Goal: Task Accomplishment & Management: Complete application form

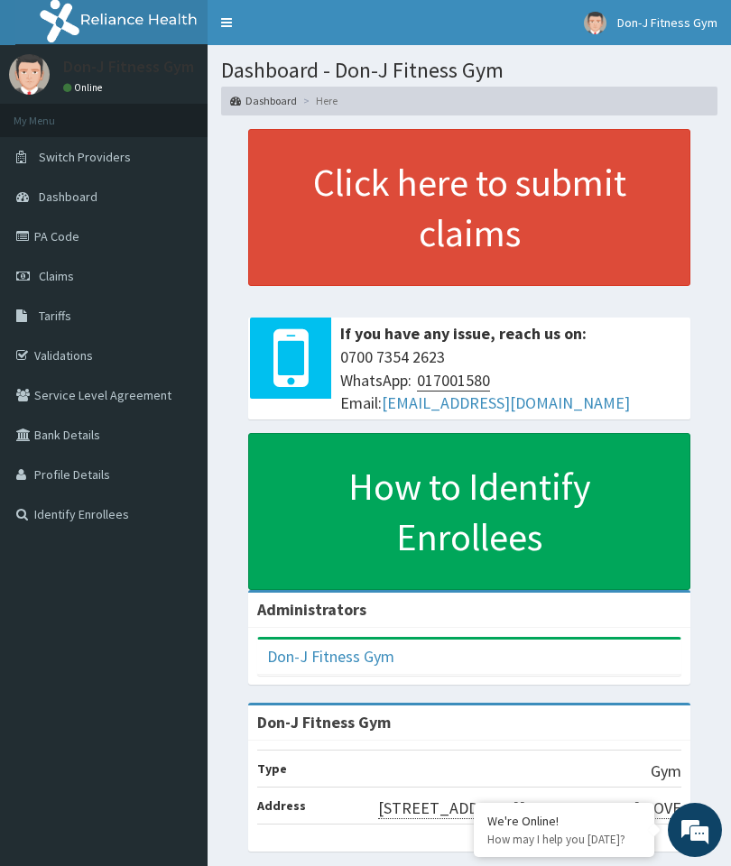
click at [80, 277] on link "Claims" at bounding box center [104, 276] width 208 height 40
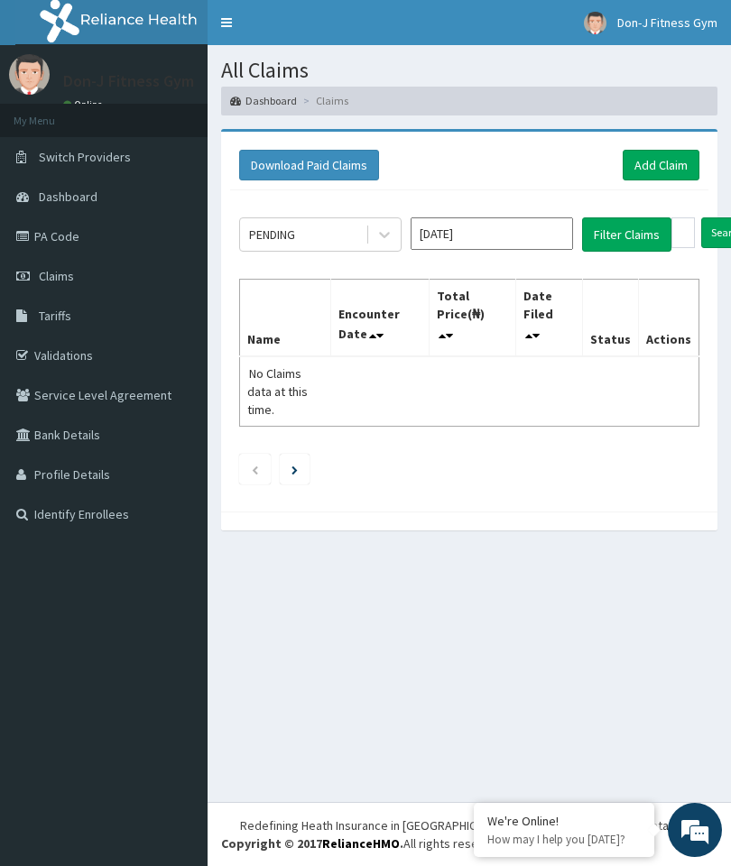
click at [655, 164] on link "Add Claim" at bounding box center [661, 165] width 77 height 31
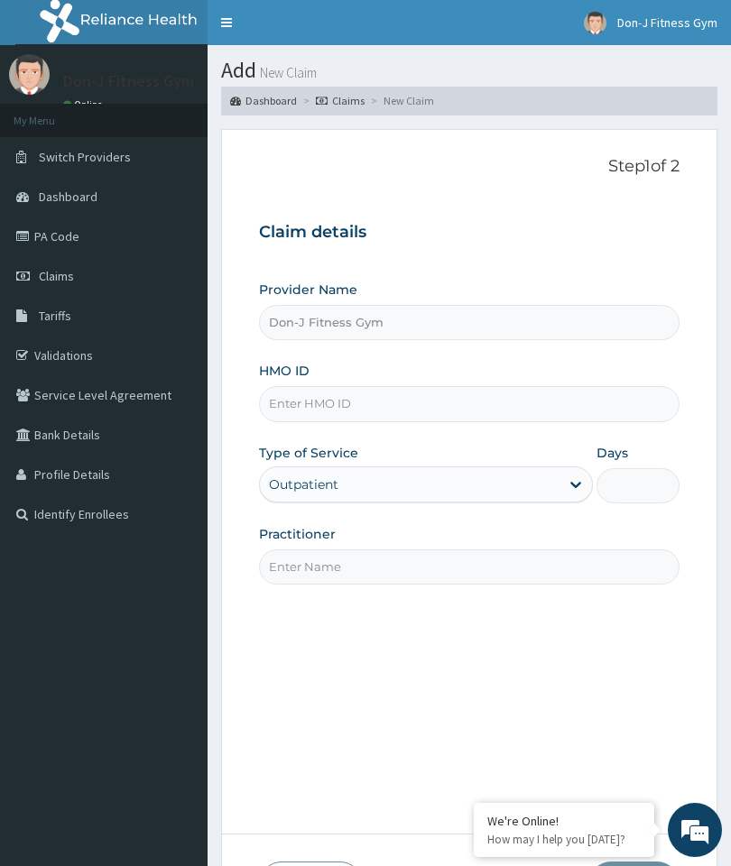
type input "Don-J Fitness Gym"
type input "1"
click at [353, 402] on input "HMO ID" at bounding box center [469, 403] width 421 height 35
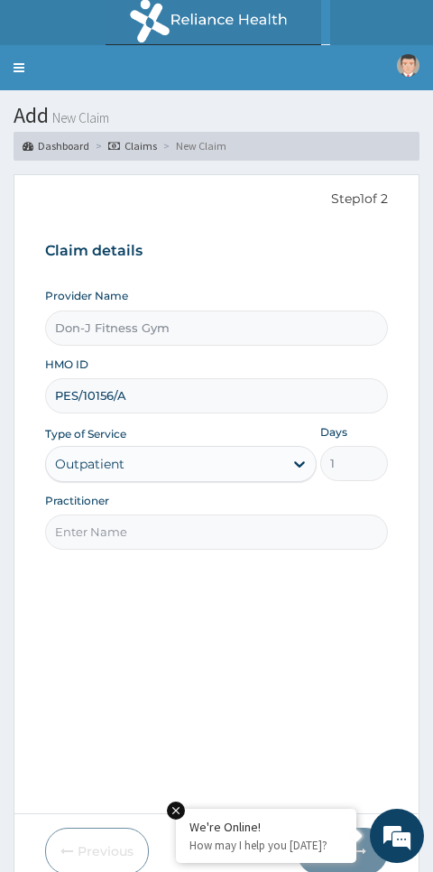
type input "PES/10156/A"
click at [127, 526] on input "Practitioner" at bounding box center [217, 531] width 344 height 35
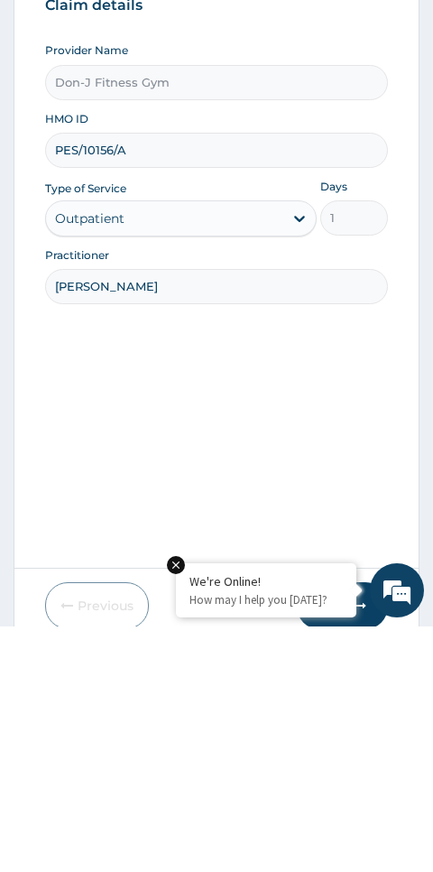
type input "Melvin ugochukwu"
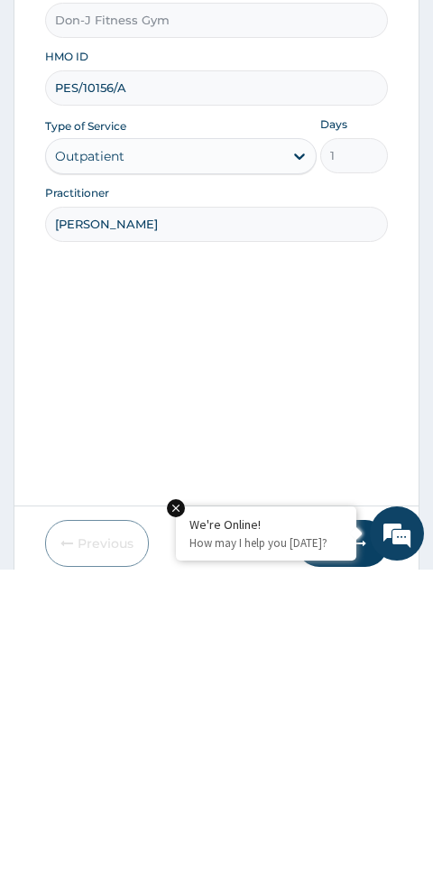
scroll to position [66, 0]
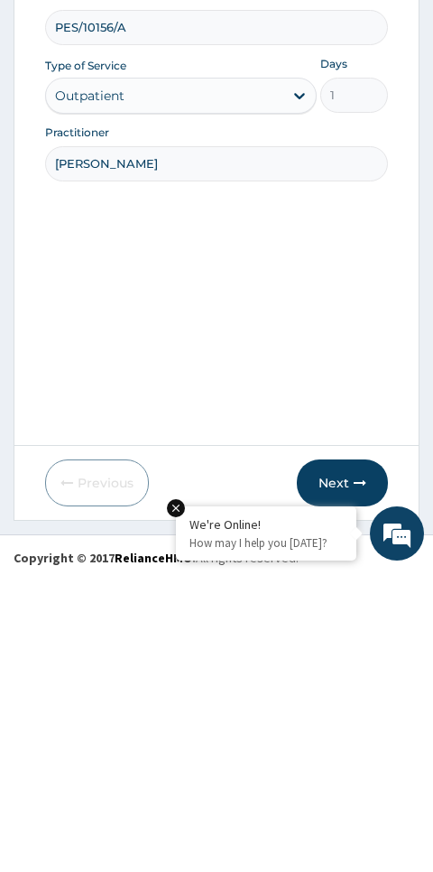
click at [345, 762] on button "Next" at bounding box center [342, 785] width 91 height 47
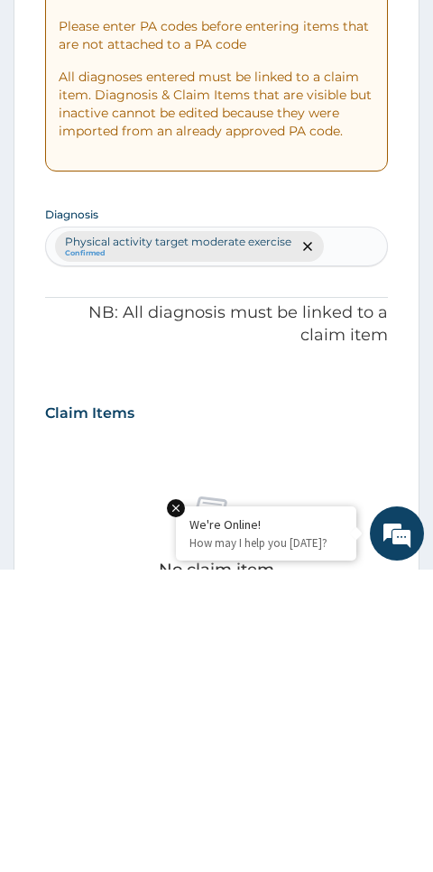
scroll to position [76, 0]
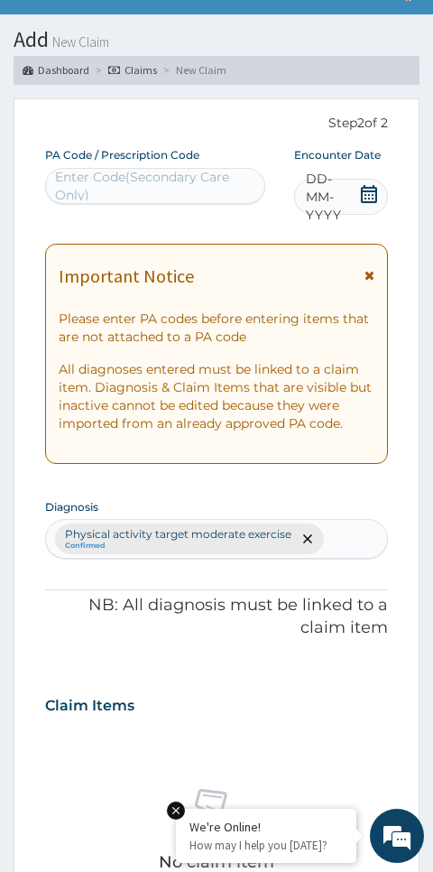
click at [373, 199] on icon at bounding box center [369, 194] width 18 height 18
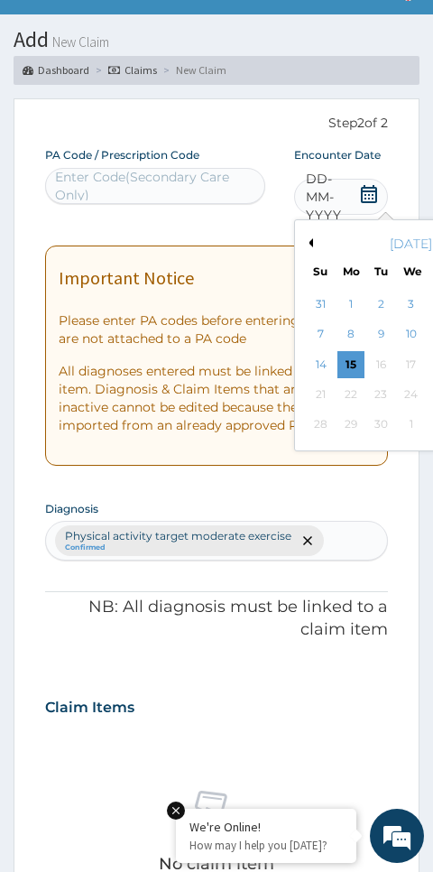
click at [352, 363] on div "15" at bounding box center [351, 364] width 27 height 27
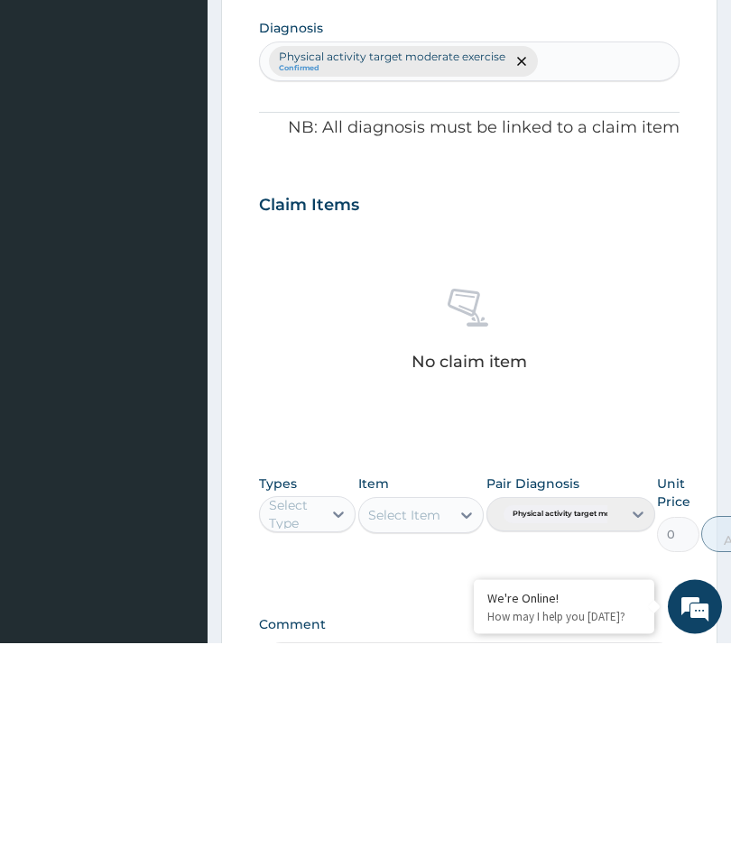
scroll to position [343, 0]
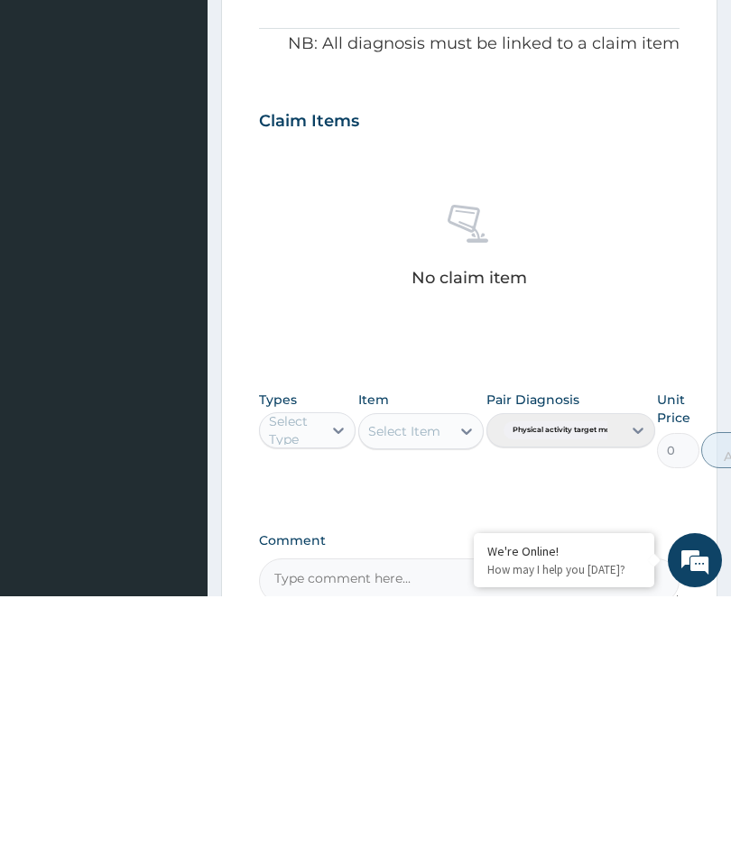
type input "PA/683EE5"
click at [314, 729] on div "Gym" at bounding box center [307, 745] width 97 height 32
type input "gym"
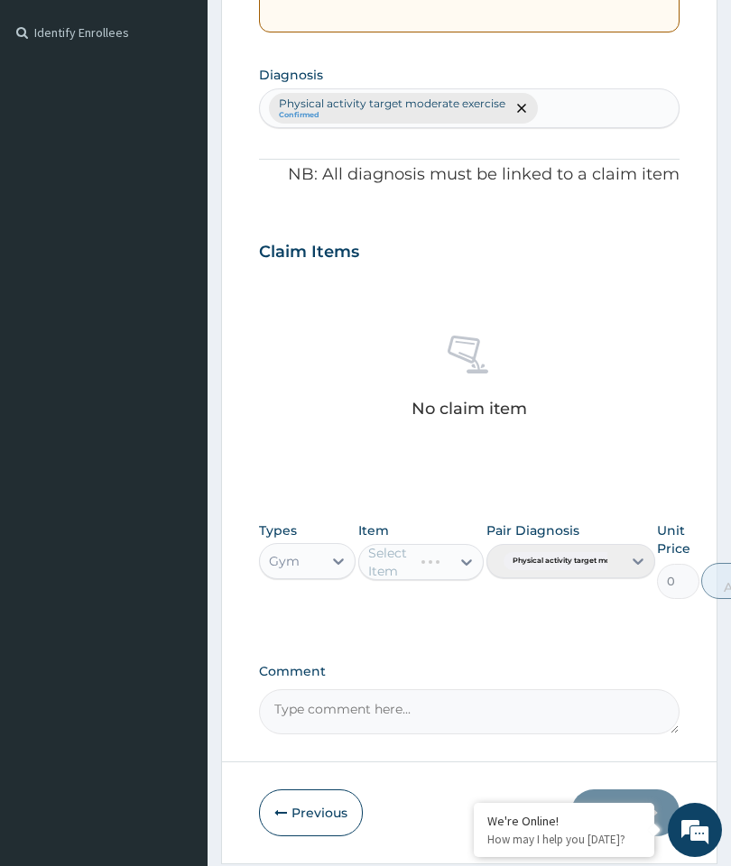
click at [462, 552] on div "Select Item" at bounding box center [421, 562] width 126 height 36
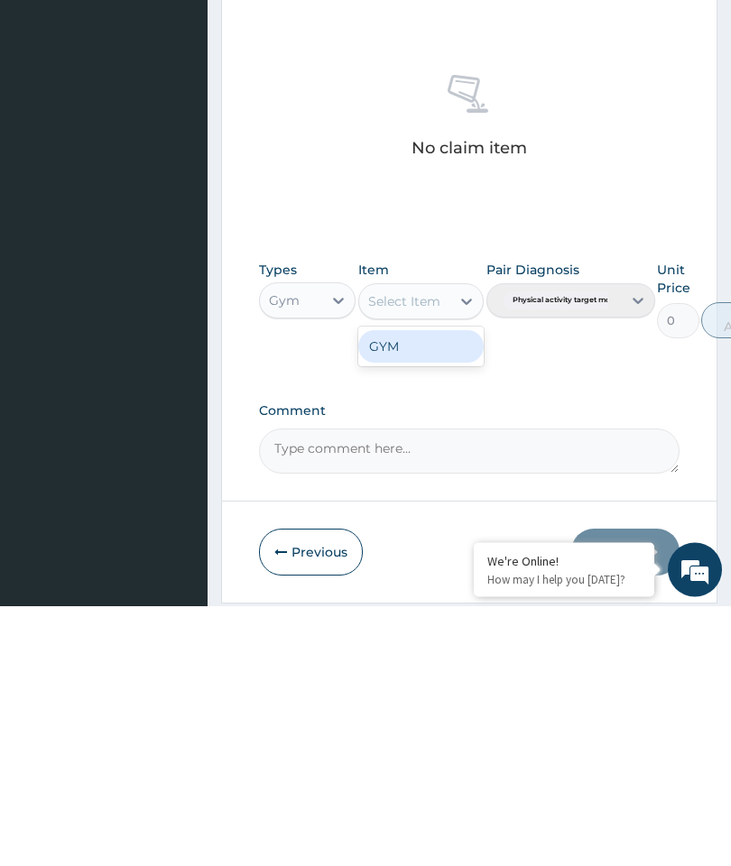
click at [421, 591] on div "GYM" at bounding box center [421, 607] width 126 height 32
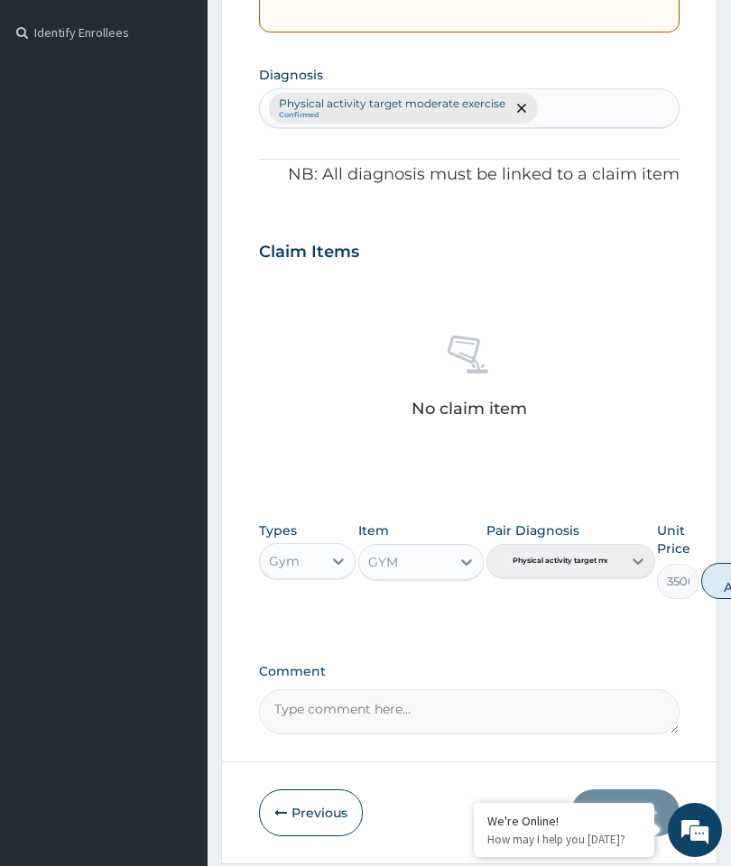
click at [727, 572] on button "Add" at bounding box center [737, 581] width 72 height 36
type input "0"
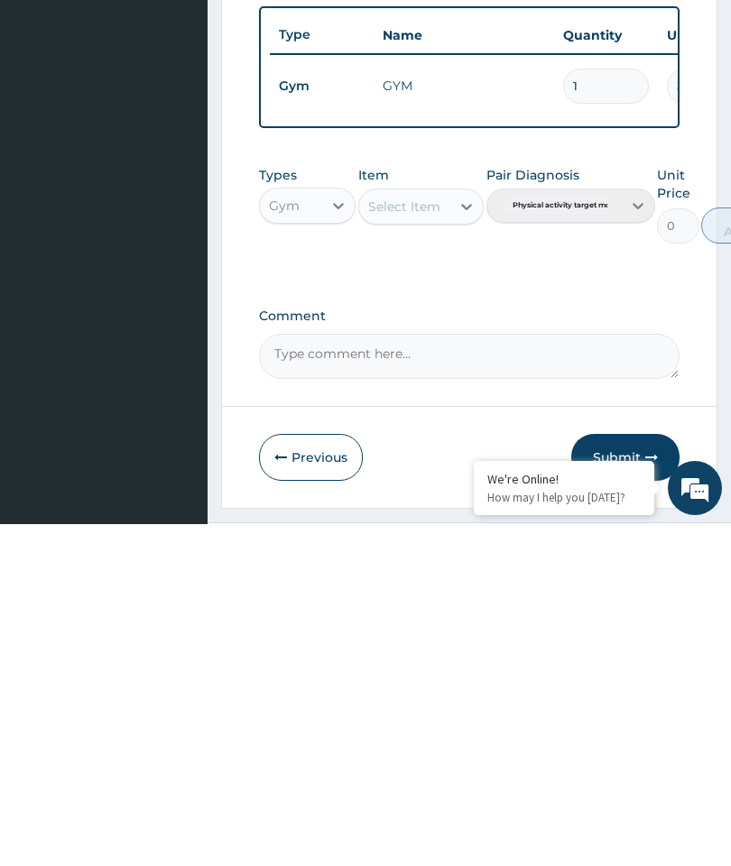
scroll to position [430, 0]
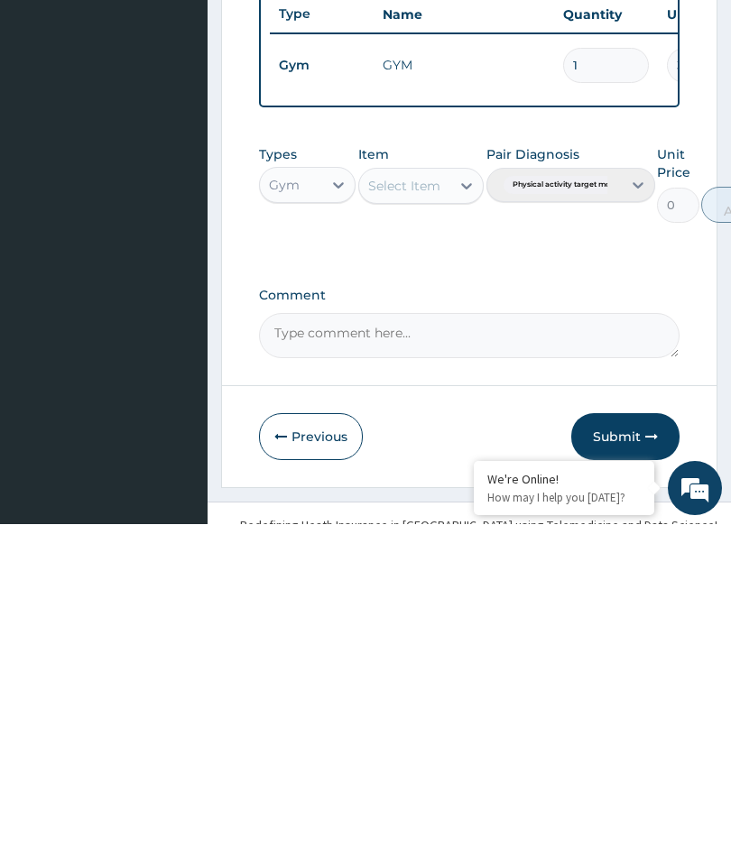
click at [375, 655] on textarea "Comment" at bounding box center [469, 677] width 421 height 45
type textarea "Gym Session"
click at [622, 755] on button "Submit" at bounding box center [625, 778] width 108 height 47
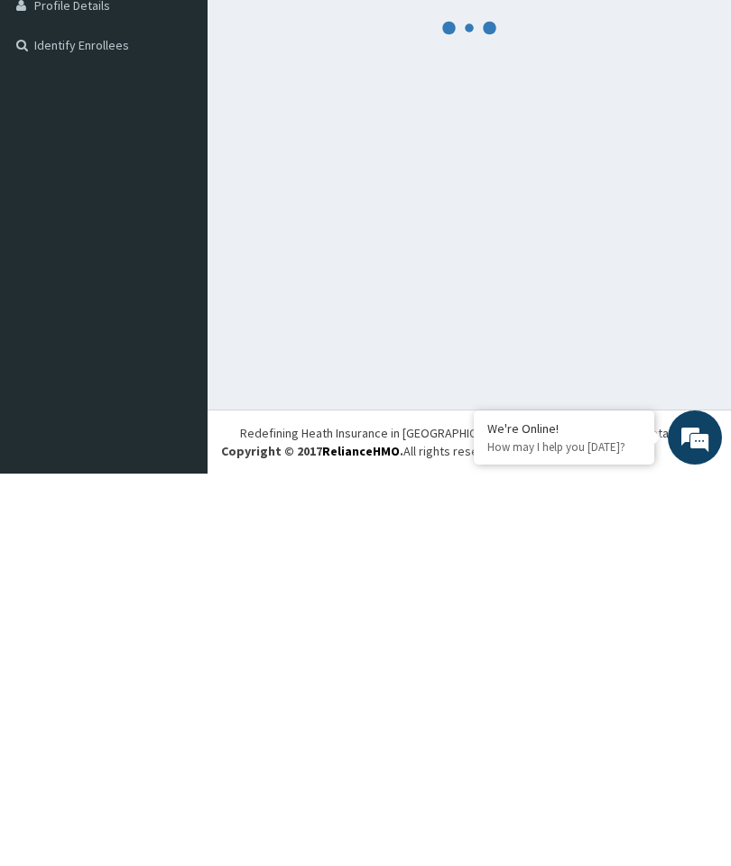
scroll to position [76, 0]
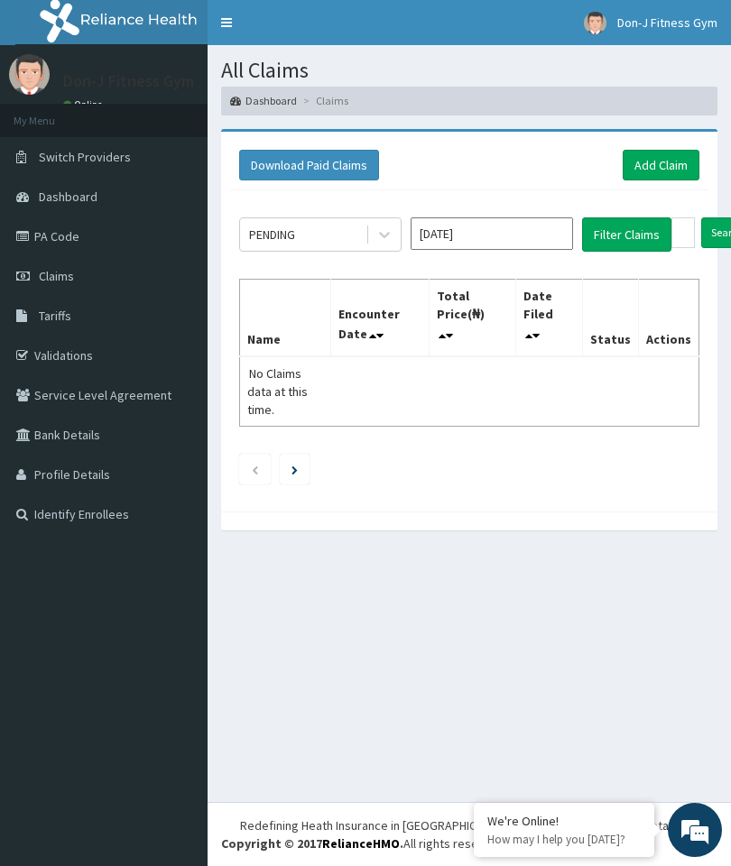
click at [661, 168] on link "Add Claim" at bounding box center [661, 165] width 77 height 31
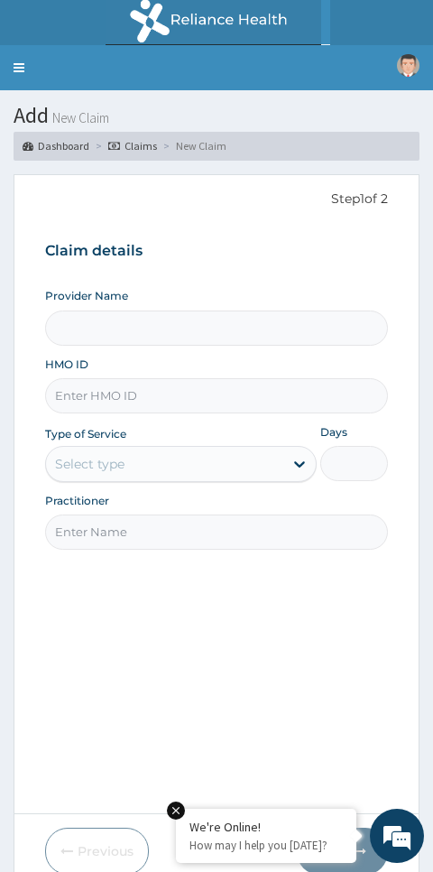
type input "Don-J Fitness Gym"
type input "1"
click at [106, 393] on input "HMO ID" at bounding box center [217, 395] width 344 height 35
type input "SBL/10371/A"
click at [120, 526] on input "Practitioner" at bounding box center [217, 531] width 344 height 35
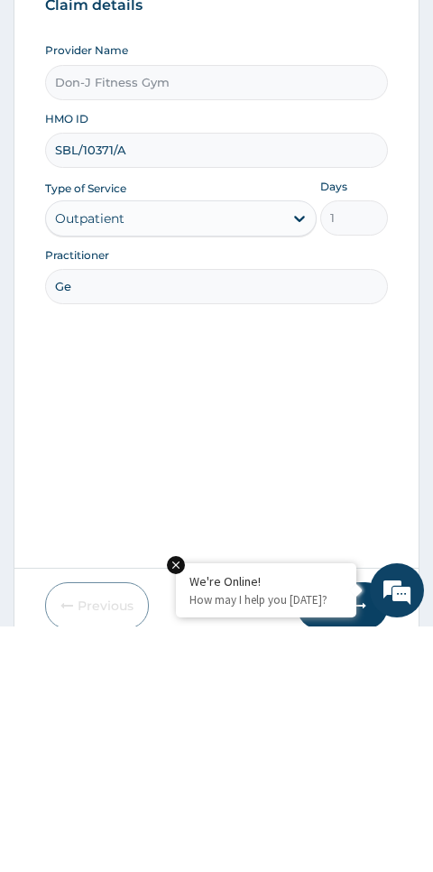
click at [114, 514] on input "Ge" at bounding box center [217, 531] width 344 height 35
type input "G"
click at [155, 514] on input "Practitioner" at bounding box center [217, 531] width 344 height 35
paste input "[PERSON_NAME]"
type input "[PERSON_NAME]"
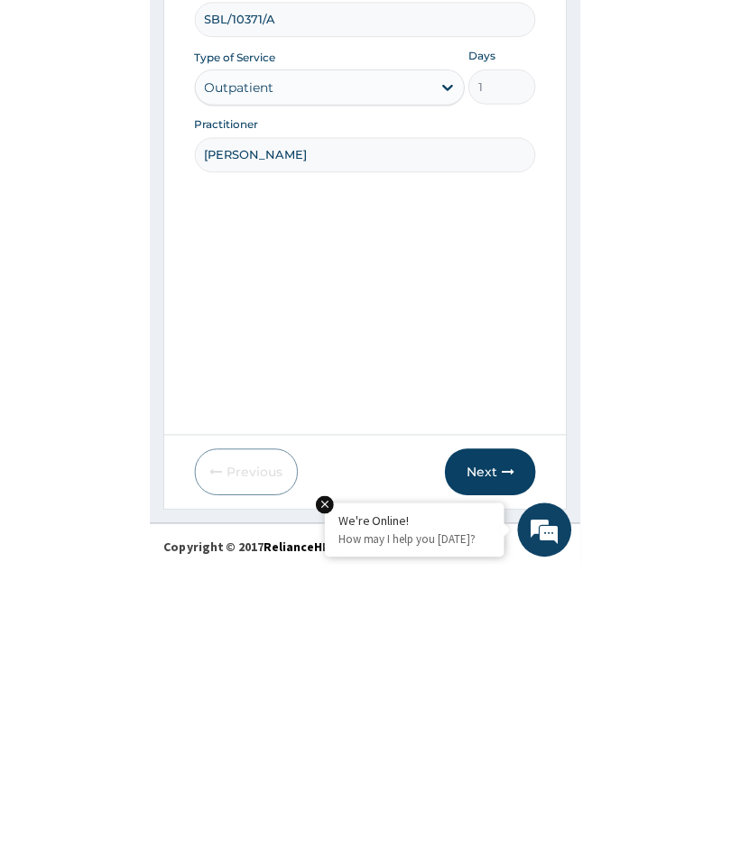
scroll to position [76, 0]
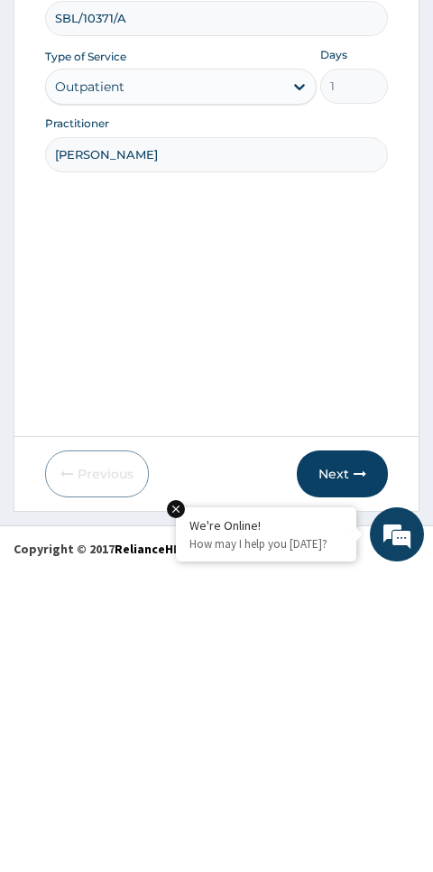
click at [352, 752] on button "Next" at bounding box center [342, 775] width 91 height 47
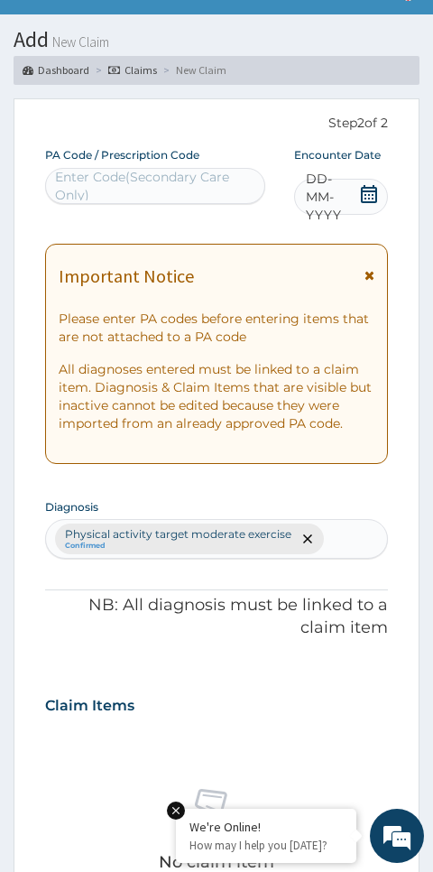
click at [374, 192] on icon at bounding box center [369, 194] width 18 height 18
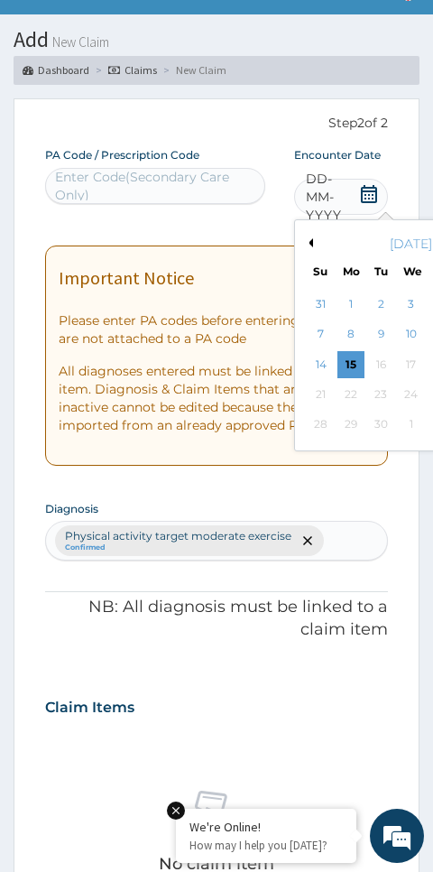
click at [355, 364] on div "15" at bounding box center [351, 364] width 27 height 27
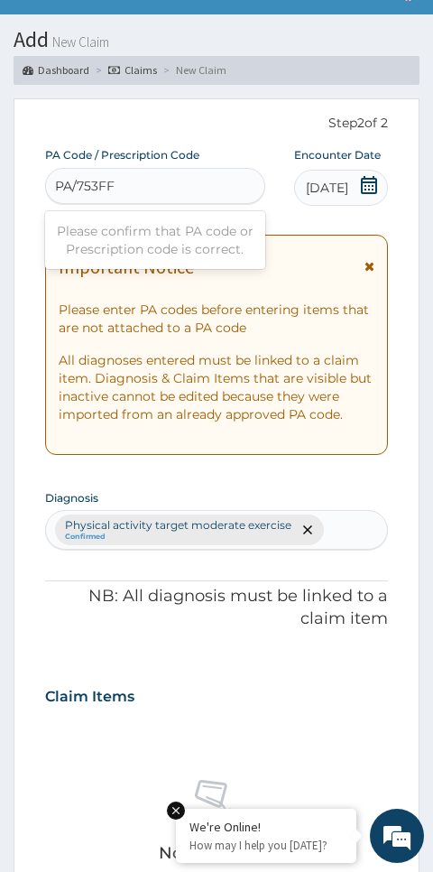
type input "PA/753FFB"
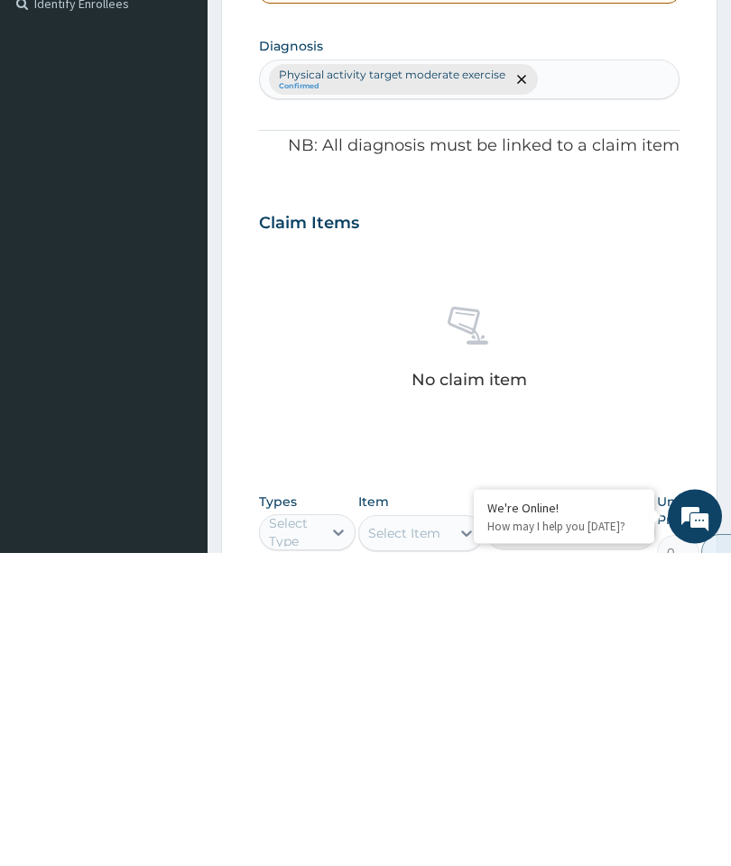
scroll to position [200, 0]
type input "gym"
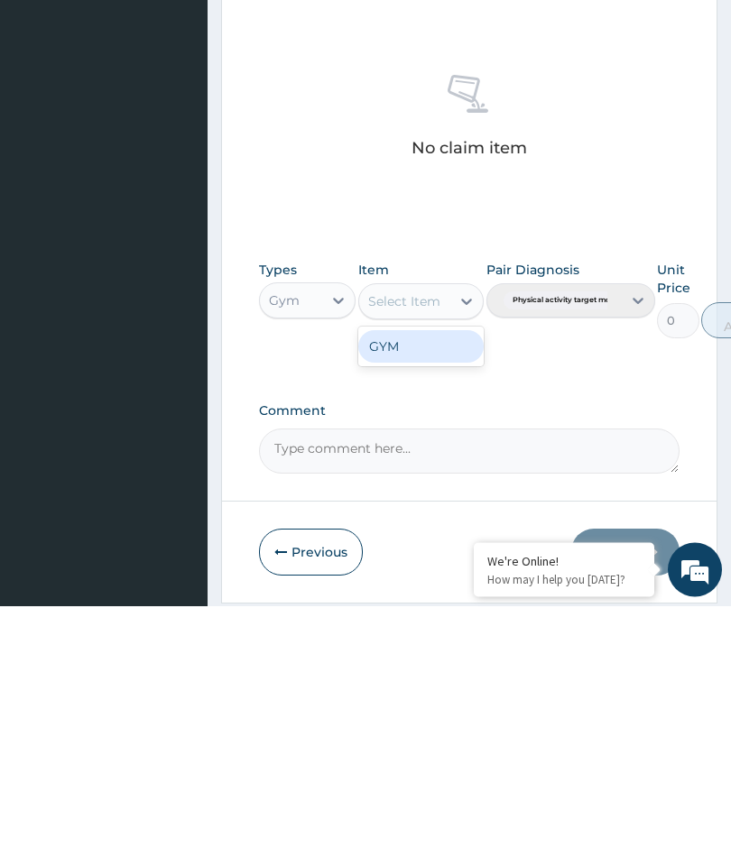
click at [430, 591] on div "GYM" at bounding box center [421, 607] width 126 height 32
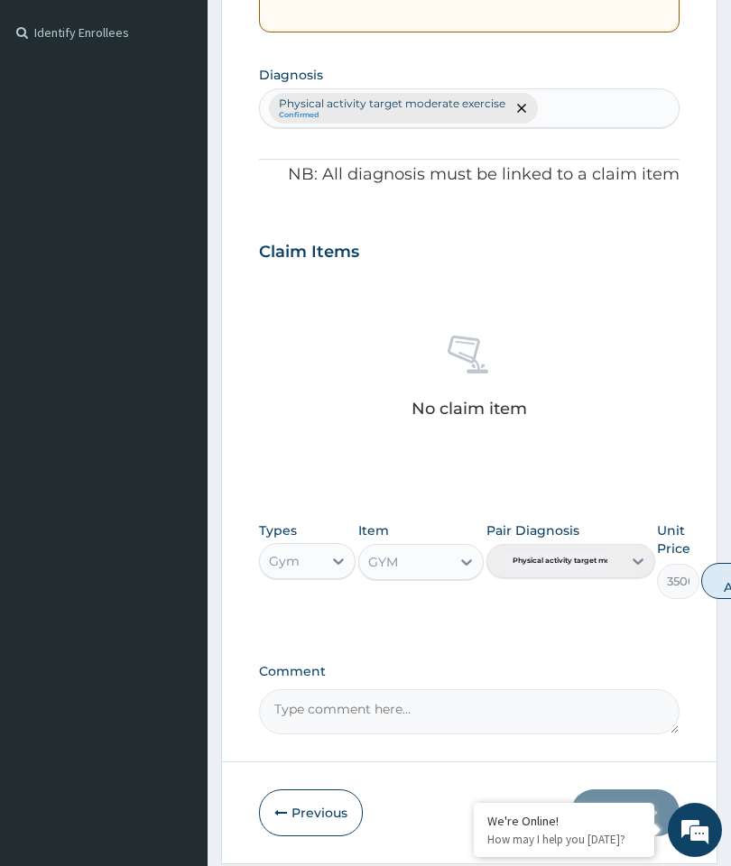
click at [727, 569] on button "Add" at bounding box center [737, 581] width 72 height 36
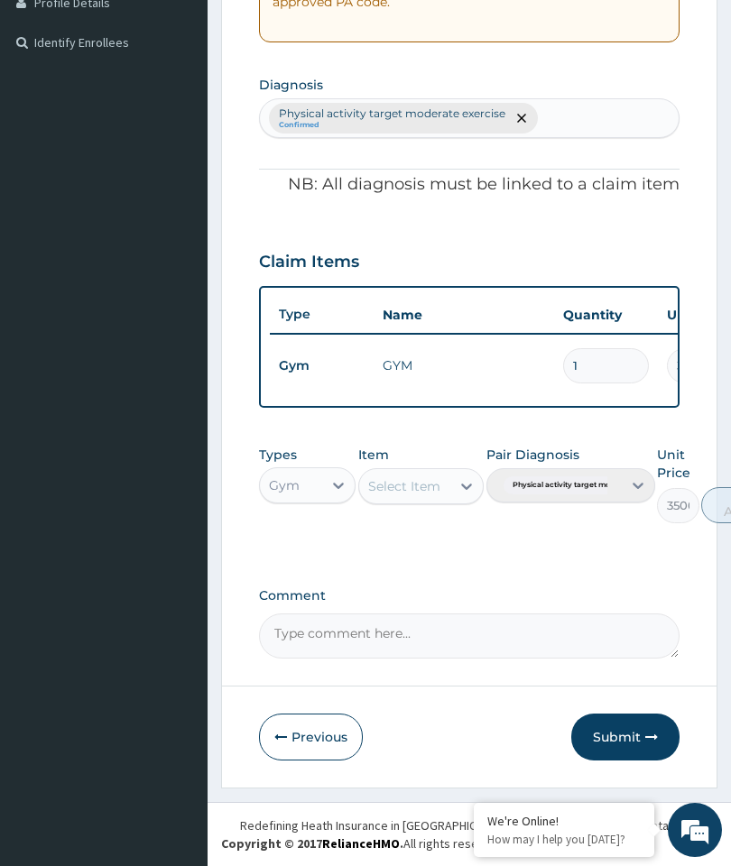
type input "0"
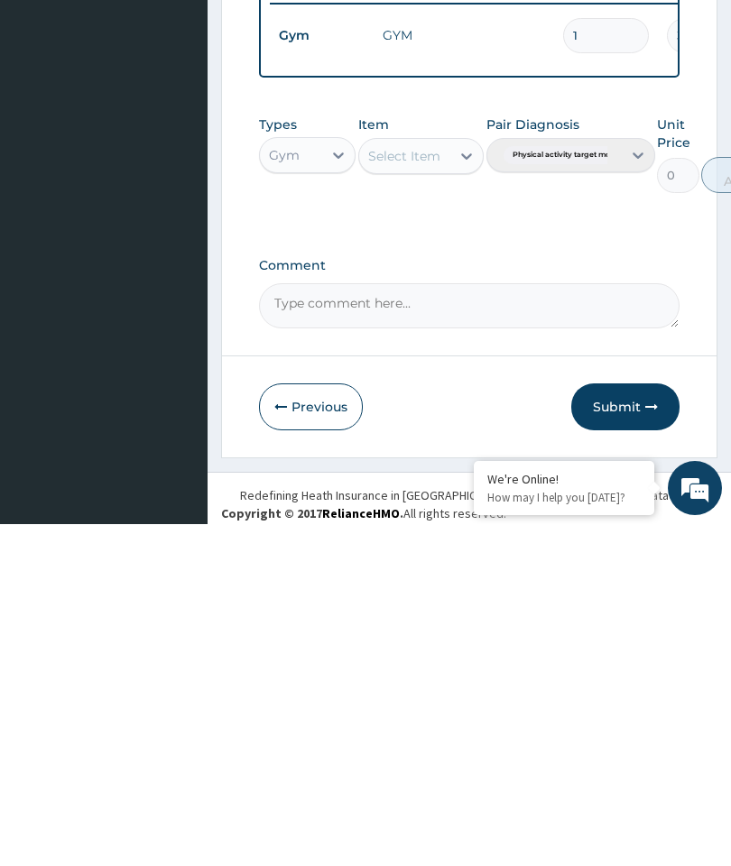
scroll to position [468, 0]
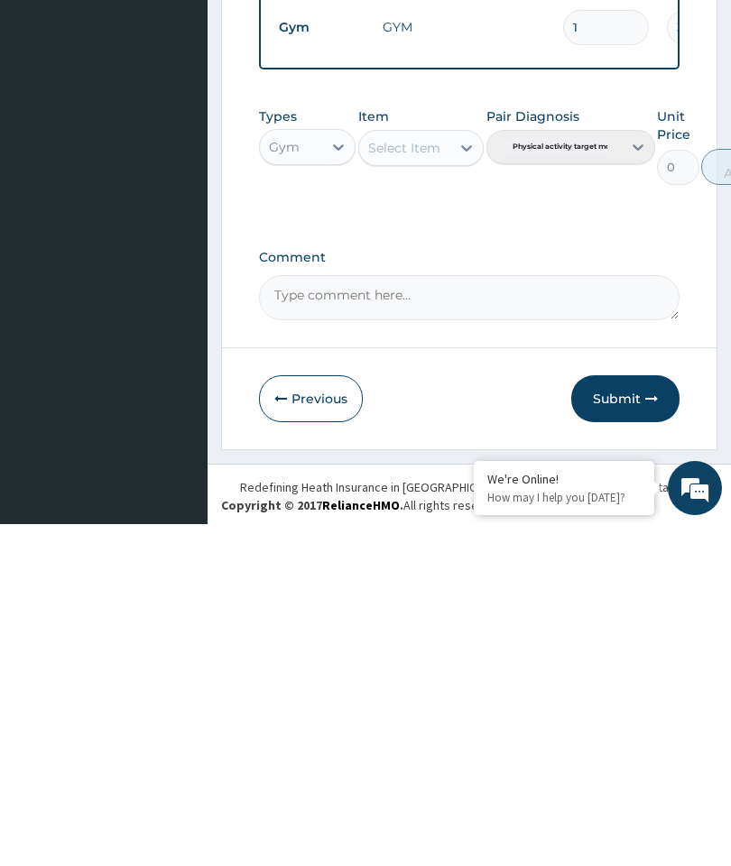
click at [350, 617] on textarea "Comment" at bounding box center [469, 639] width 421 height 45
type textarea "Gym Session"
click at [628, 717] on button "Submit" at bounding box center [625, 740] width 108 height 47
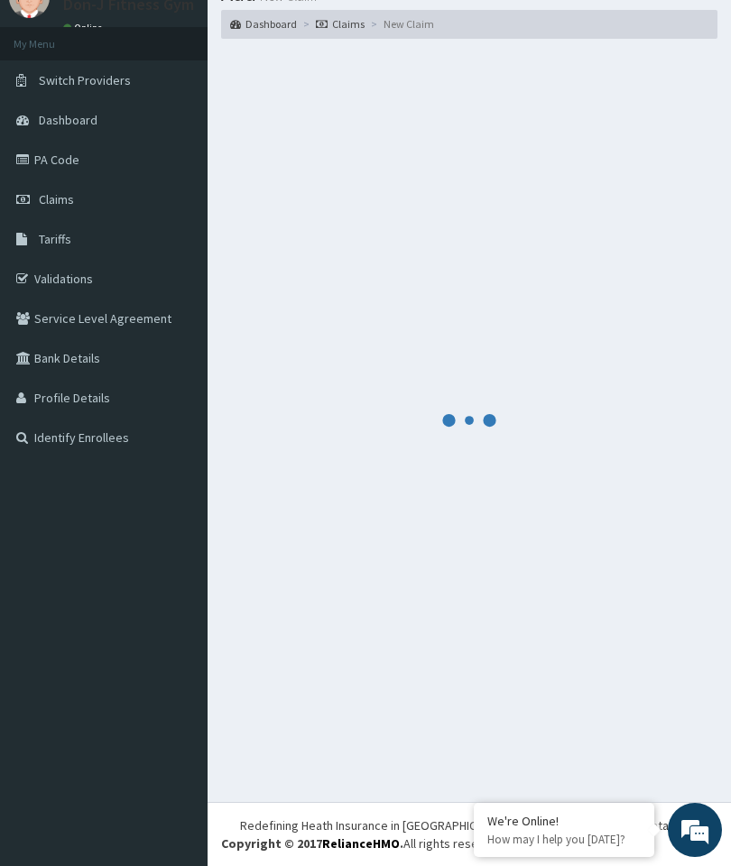
scroll to position [76, 0]
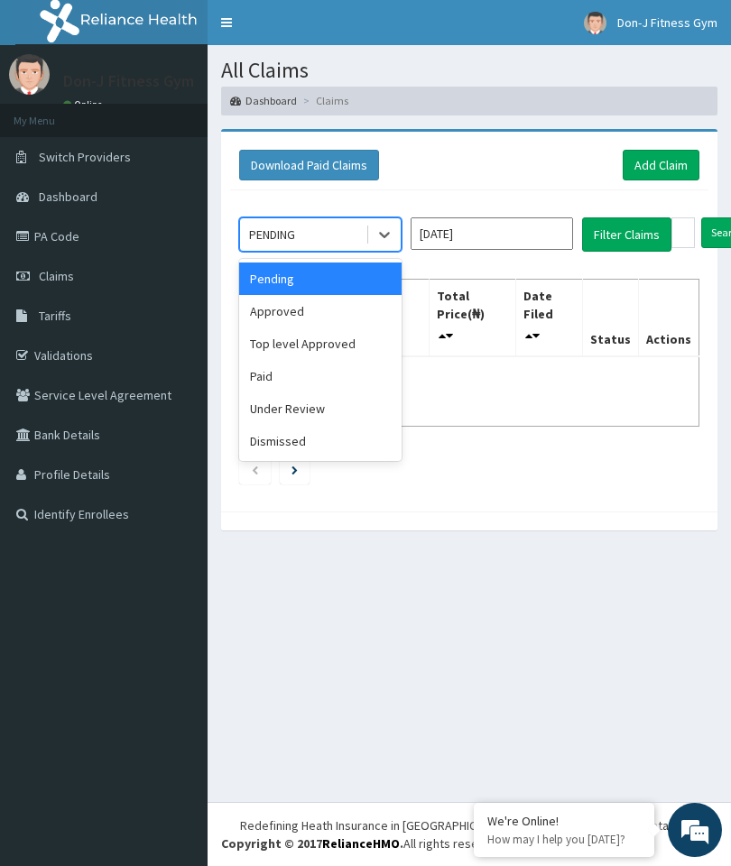
click at [309, 315] on div "Approved" at bounding box center [320, 311] width 162 height 32
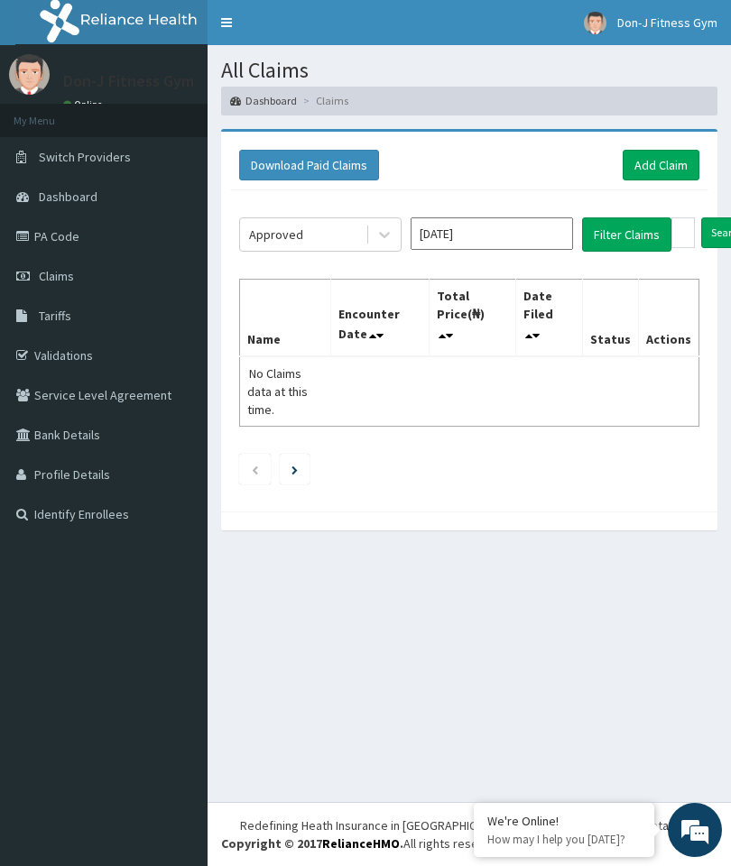
click at [629, 236] on button "Filter Claims" at bounding box center [626, 234] width 89 height 34
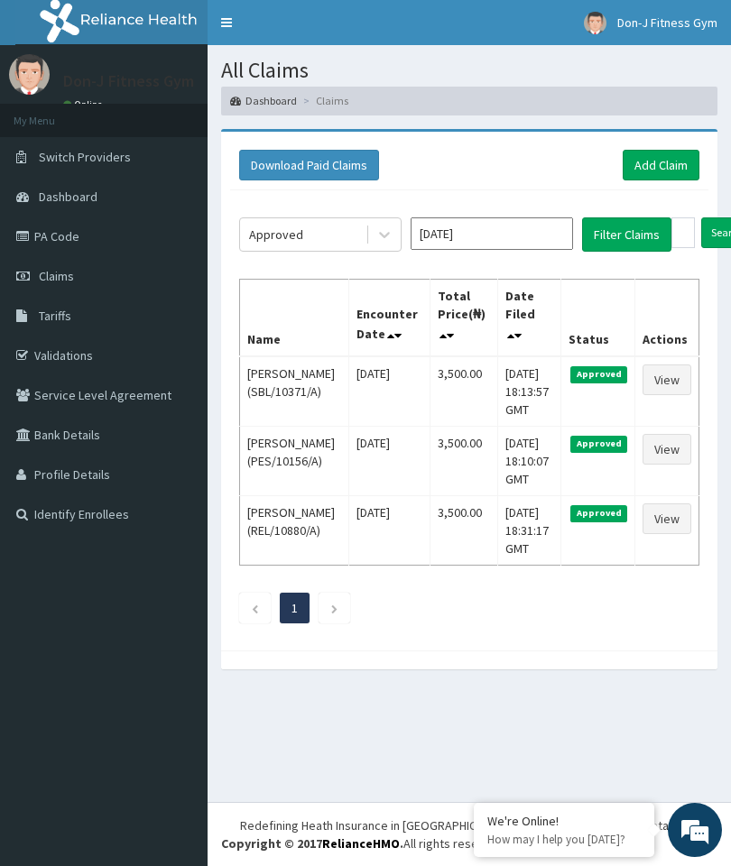
click at [369, 859] on footer "Redefining Heath Insurance in [GEOGRAPHIC_DATA] using Telemedicine and Data Sci…" at bounding box center [469, 834] width 523 height 64
